Goal: Register for event/course

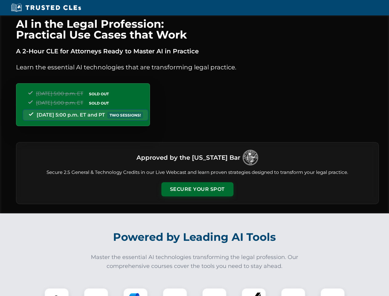
click at [197, 189] on button "Secure Your Spot" at bounding box center [197, 189] width 72 height 14
click at [57, 292] on img at bounding box center [57, 300] width 18 height 18
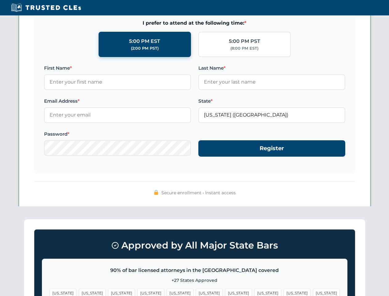
click at [225, 292] on span "[US_STATE]" at bounding box center [238, 292] width 27 height 9
click at [284, 292] on span "[US_STATE]" at bounding box center [297, 292] width 27 height 9
